Goal: Information Seeking & Learning: Learn about a topic

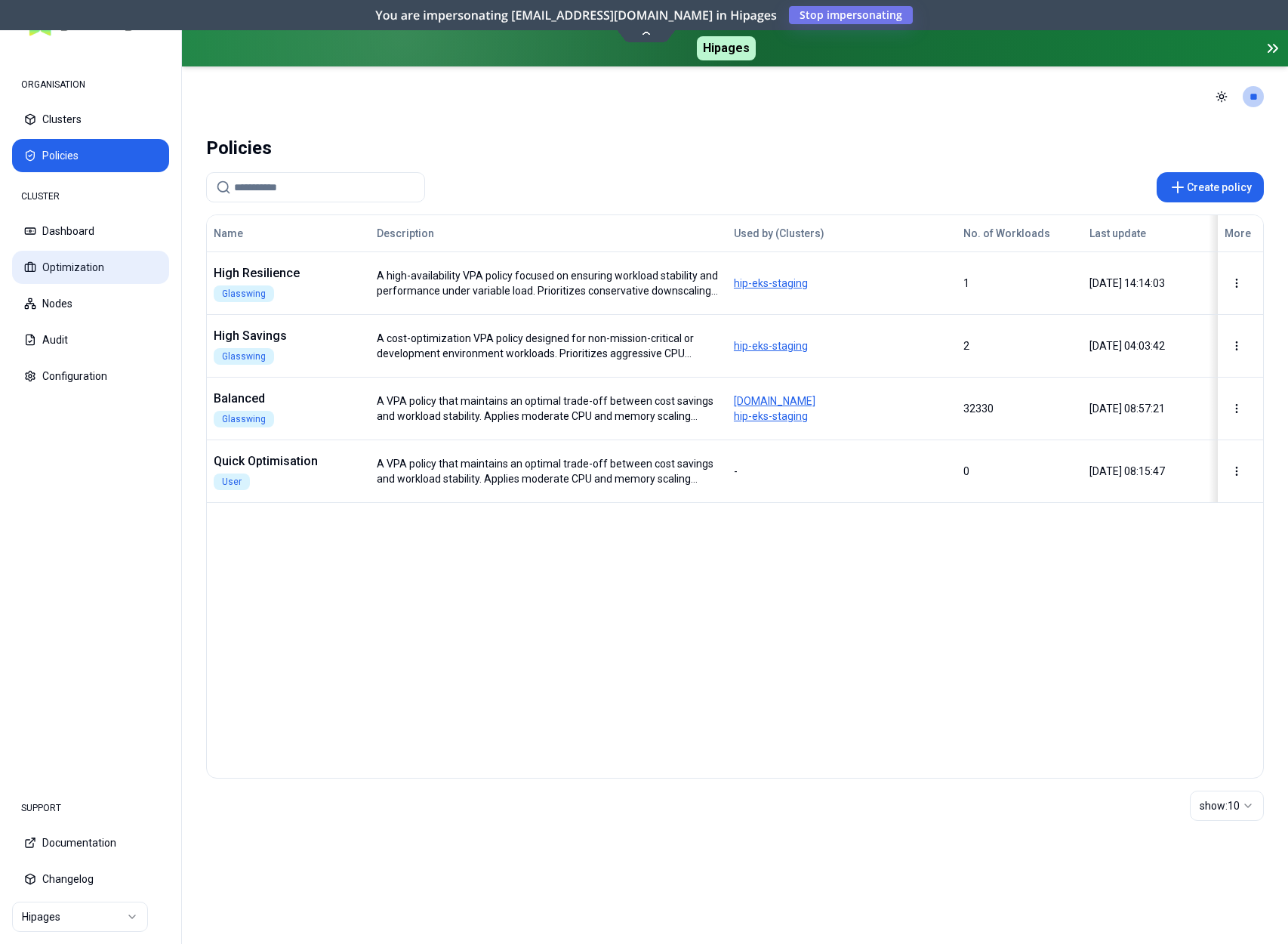
click at [78, 260] on button "Optimization" at bounding box center [90, 267] width 157 height 33
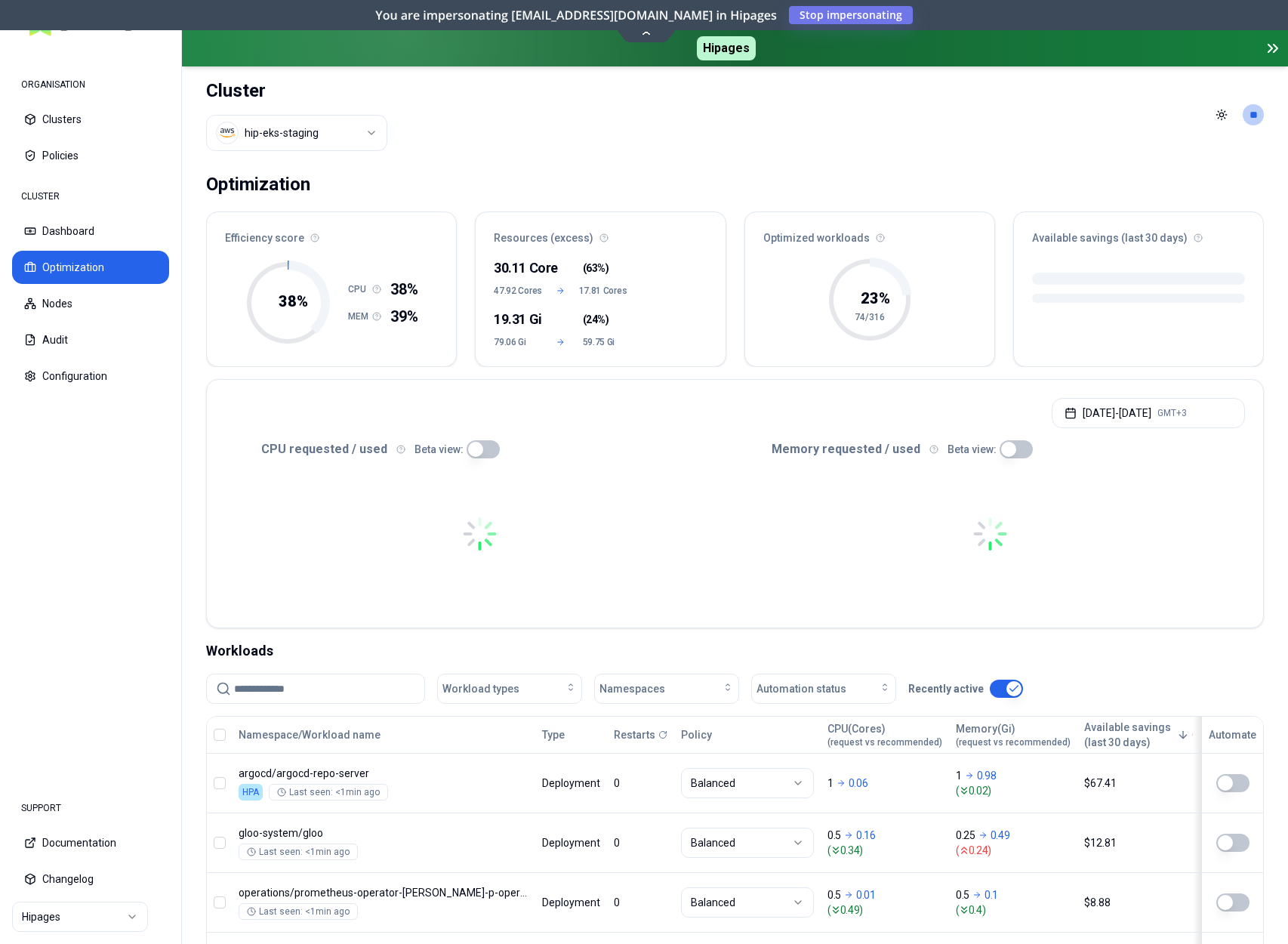
scroll to position [144, 0]
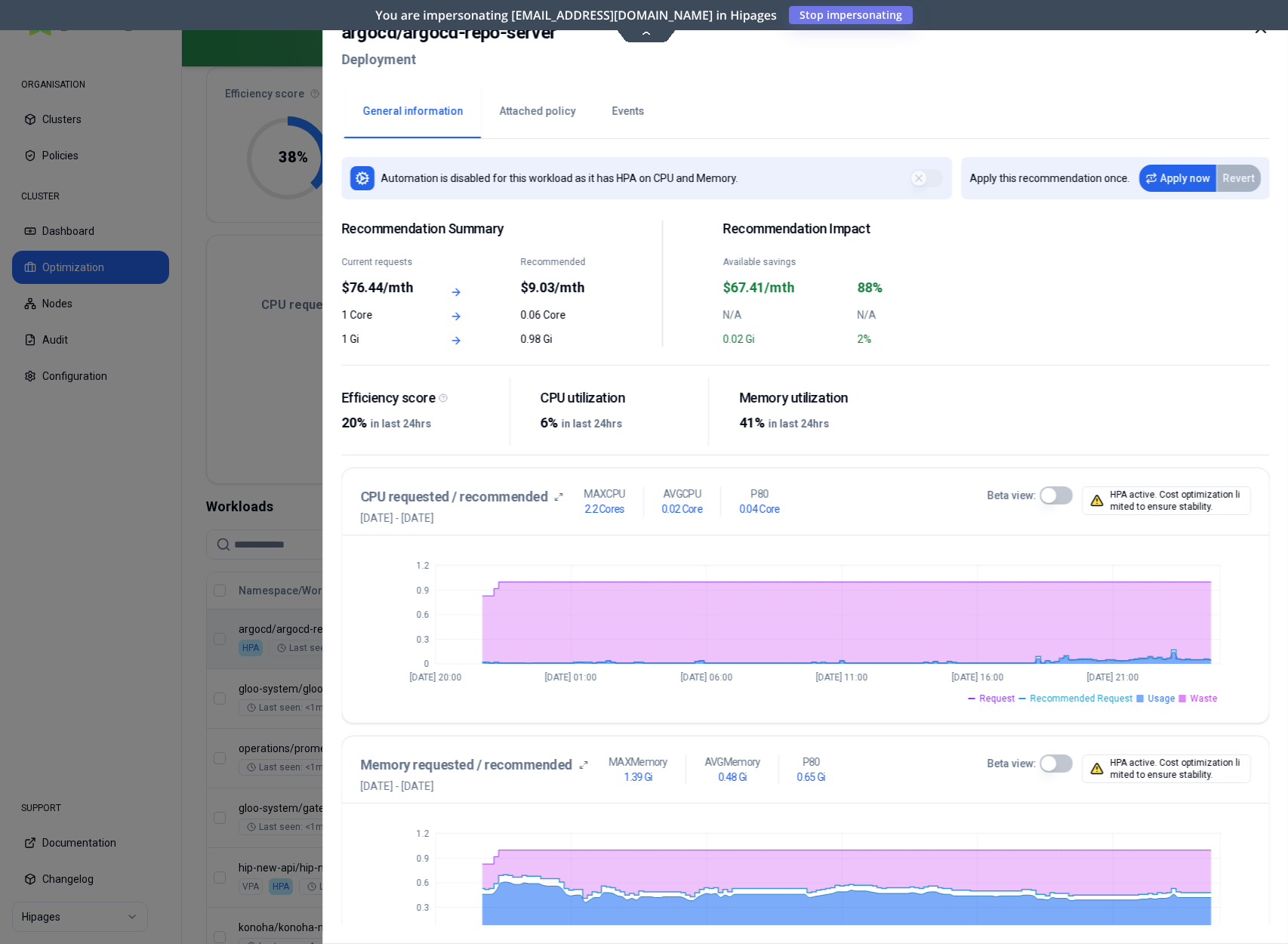
click at [534, 116] on button "Attached policy" at bounding box center [537, 112] width 112 height 53
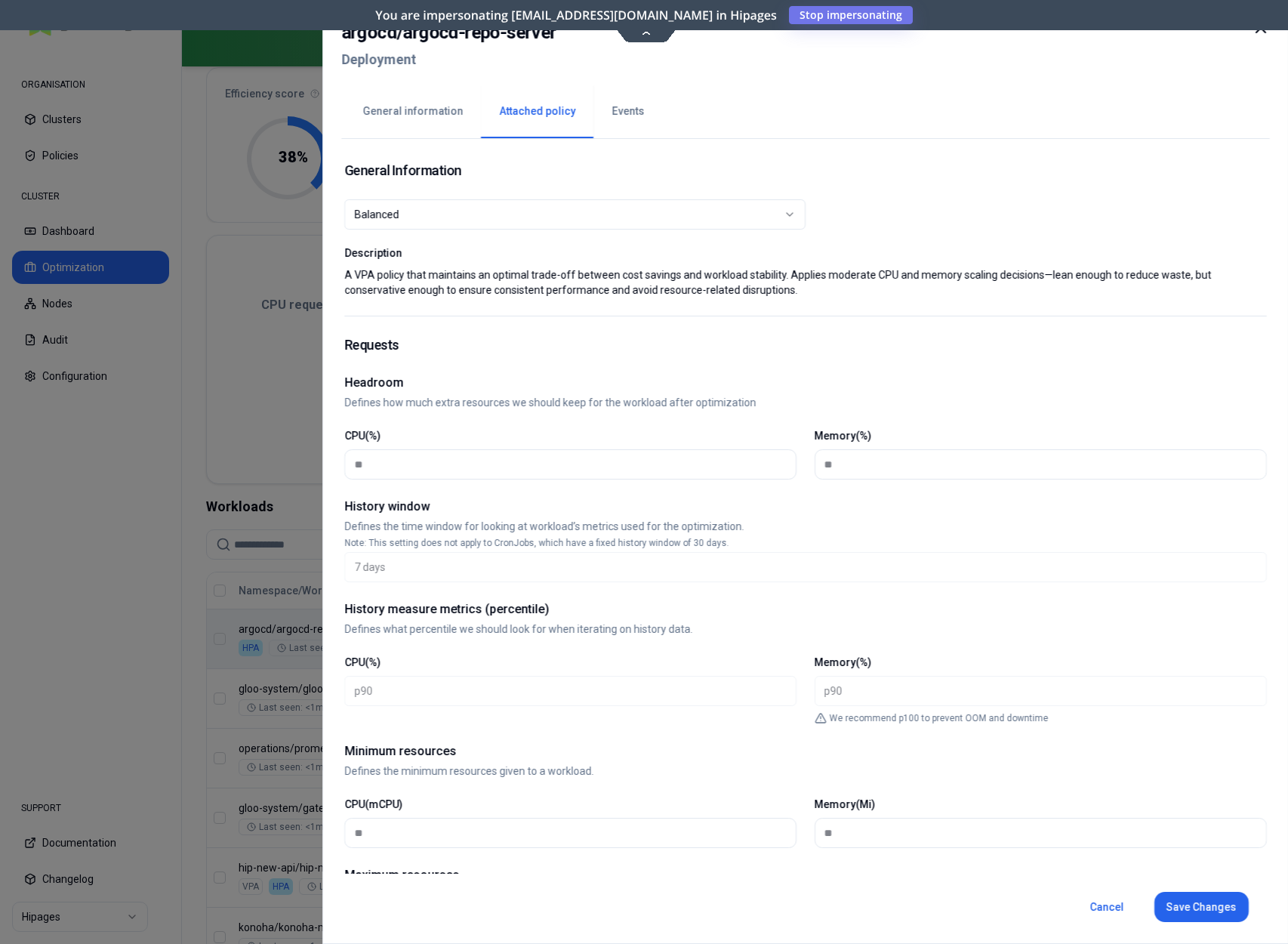
click at [427, 108] on button "General information" at bounding box center [413, 112] width 137 height 53
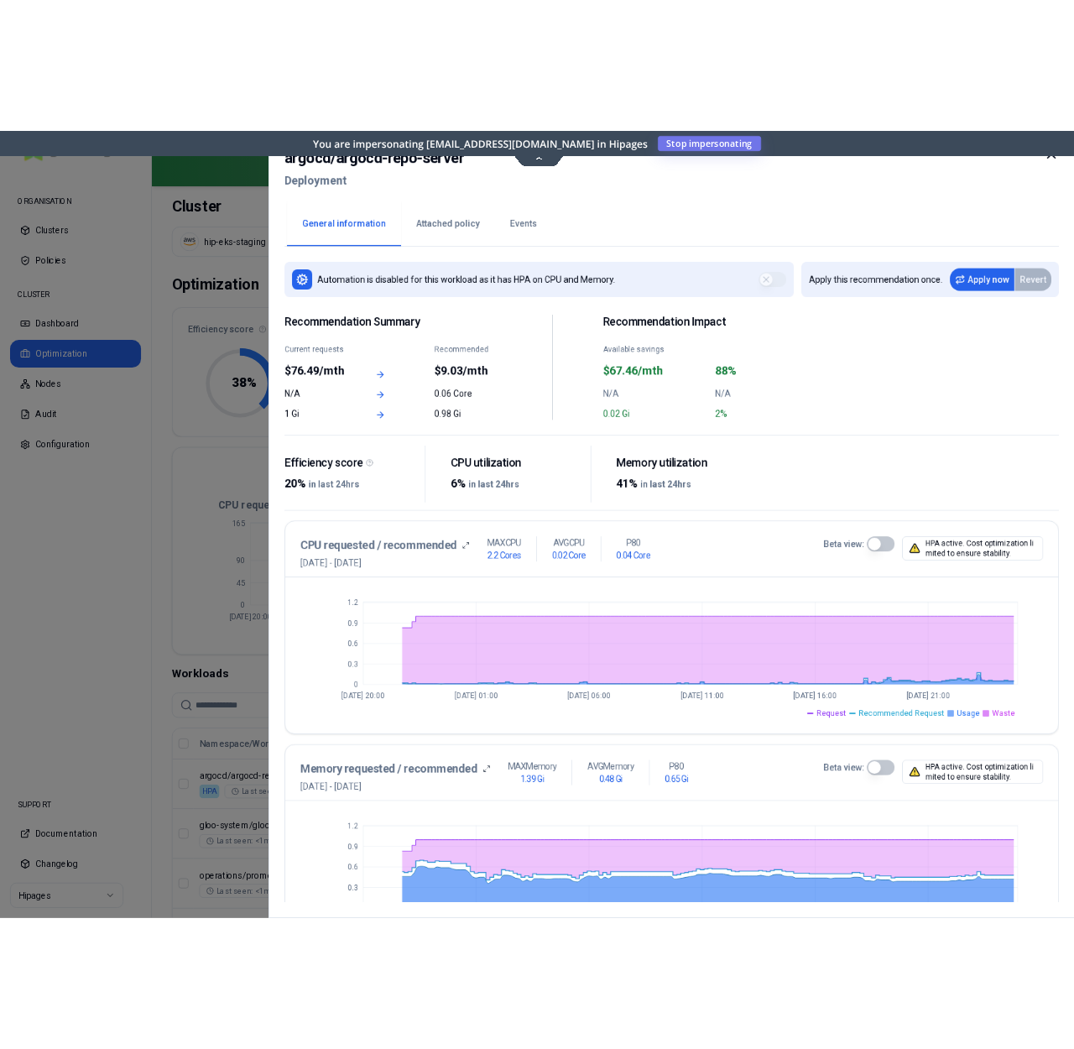
scroll to position [160, 0]
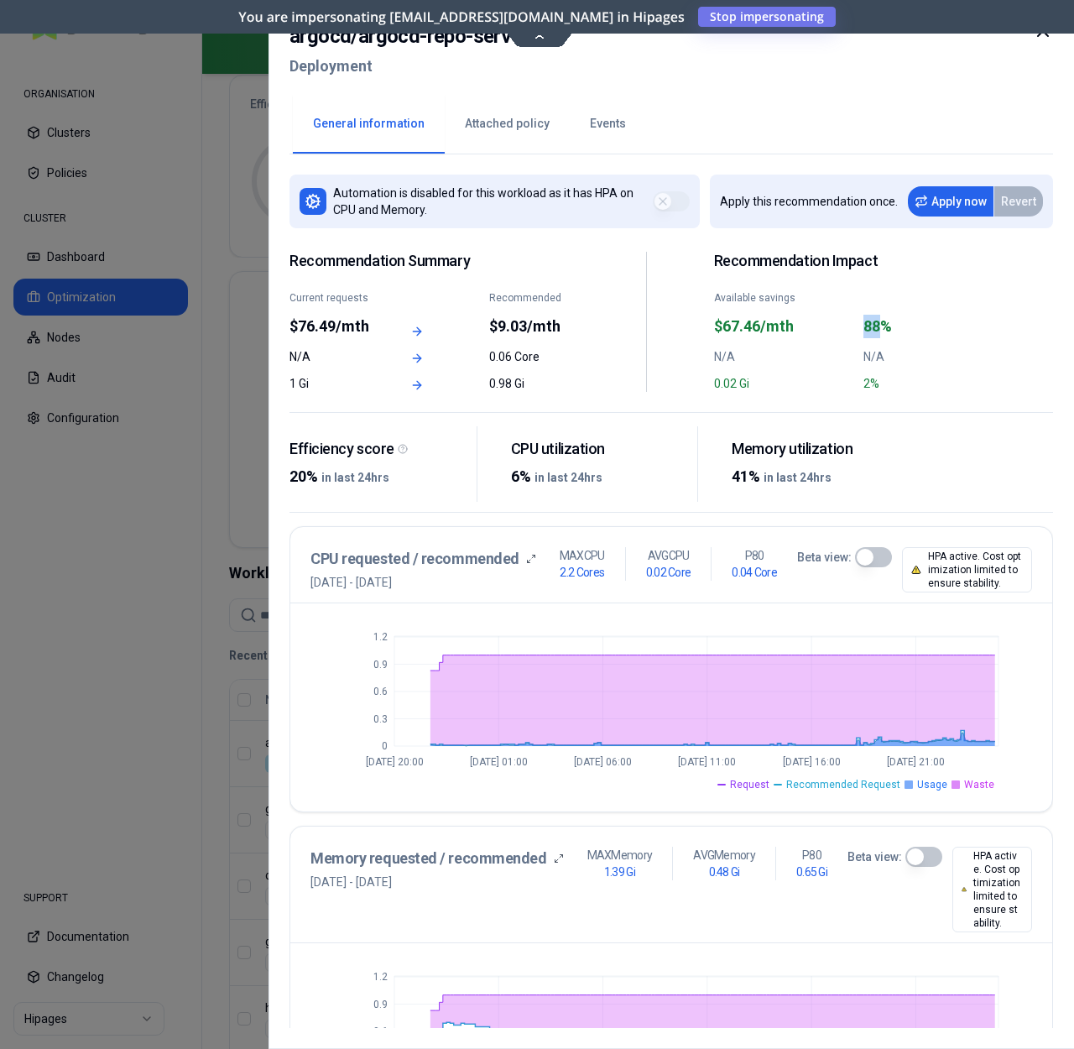
drag, startPoint x: 882, startPoint y: 326, endPoint x: 801, endPoint y: 318, distance: 81.8
click at [801, 318] on div "Available savings $67.46/mth 88%" at bounding box center [859, 314] width 290 height 47
click at [801, 318] on div "$67.46/mth" at bounding box center [783, 327] width 139 height 24
drag, startPoint x: 767, startPoint y: 330, endPoint x: 964, endPoint y: 330, distance: 197.3
click at [964, 330] on div "Recommendation Summary Current requests $76.49/mth Recommended $9.03/mth N/A 0.…" at bounding box center [646, 322] width 713 height 140
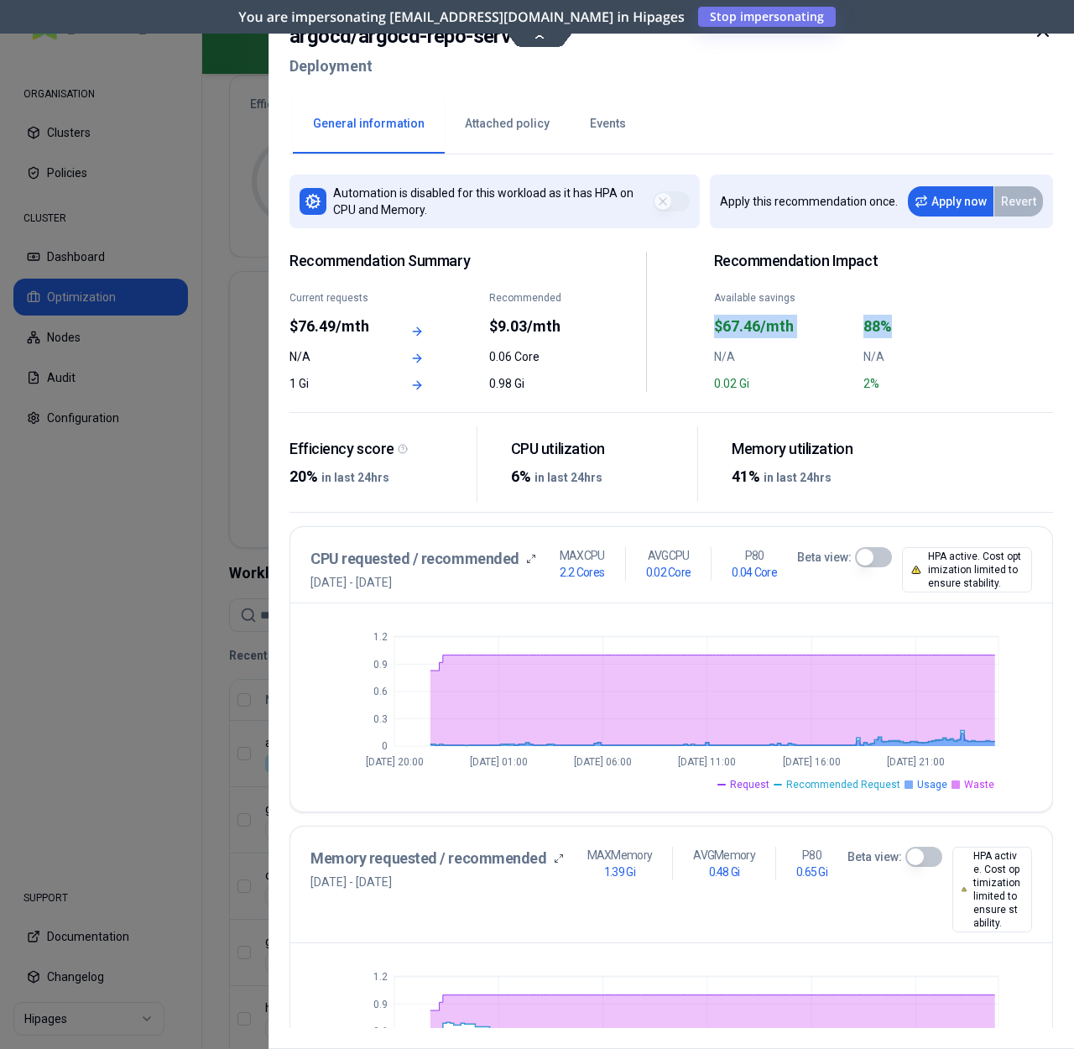
click at [964, 330] on div "88%" at bounding box center [933, 327] width 139 height 24
